Goal: Navigation & Orientation: Find specific page/section

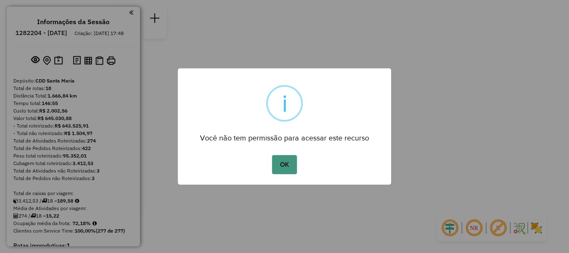
click at [283, 167] on button "OK" at bounding box center [284, 164] width 25 height 19
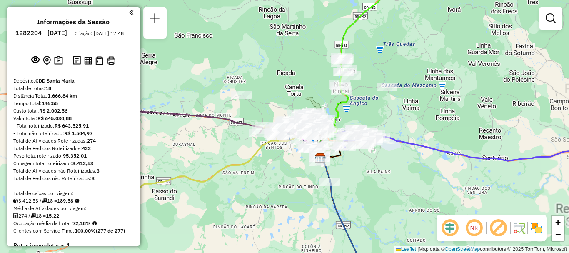
click at [238, 99] on div at bounding box center [241, 95] width 21 height 8
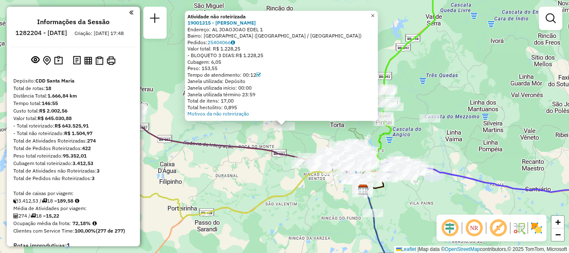
click at [375, 12] on span "×" at bounding box center [373, 15] width 4 height 7
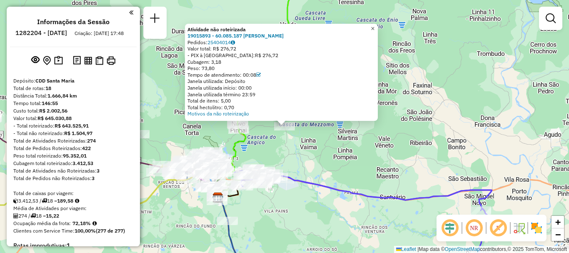
click at [378, 30] on link "×" at bounding box center [373, 29] width 10 height 10
